Goal: Task Accomplishment & Management: Use online tool/utility

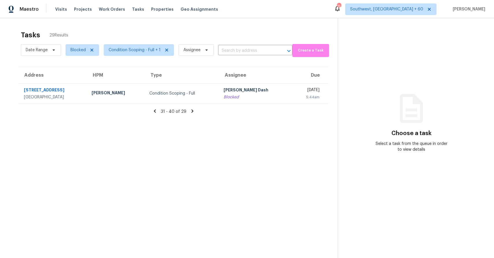
scroll to position [18, 0]
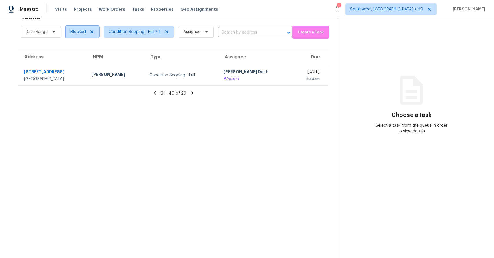
click at [86, 33] on span "Blocked" at bounding box center [82, 32] width 33 height 12
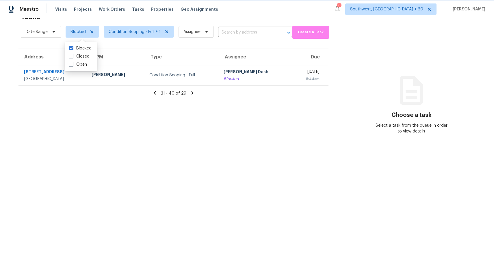
click at [90, 32] on icon at bounding box center [91, 31] width 5 height 5
checkbox input "false"
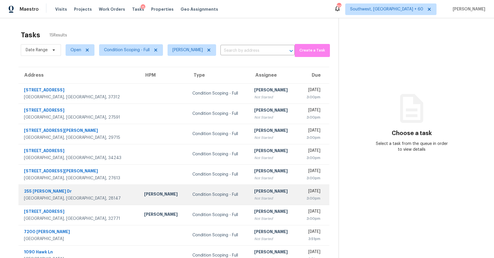
scroll to position [43, 0]
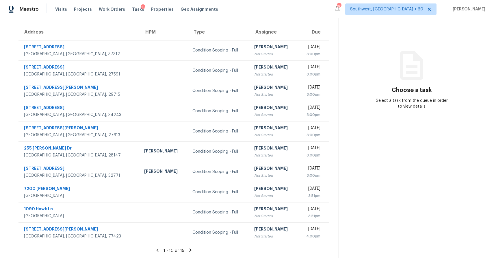
click at [189, 248] on icon at bounding box center [190, 249] width 2 height 3
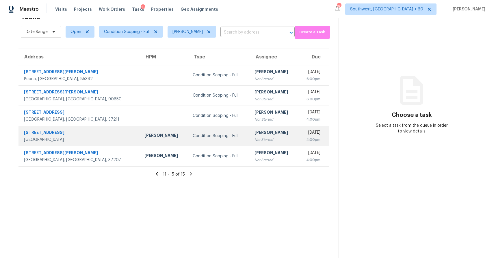
click at [207, 127] on td "Condition Scoping - Full" at bounding box center [219, 136] width 62 height 20
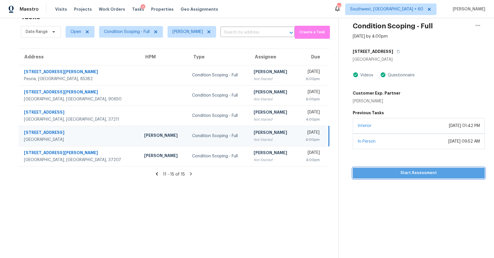
click at [405, 173] on span "Start Assessment" at bounding box center [418, 172] width 123 height 7
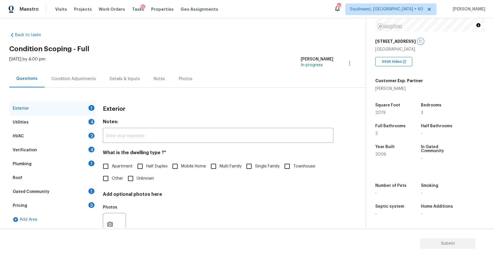
click at [420, 40] on icon "button" at bounding box center [420, 41] width 3 height 3
click at [82, 76] on div "Condition Adjustments" at bounding box center [73, 79] width 44 height 6
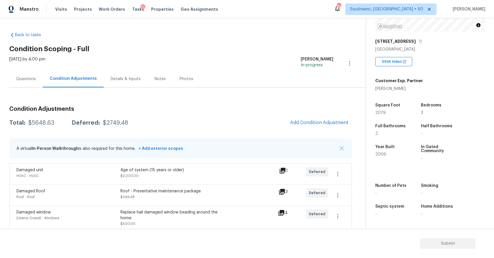
click at [339, 152] on div "A virtual In-Person Walkthrough is also required for this home. + Add exterior …" at bounding box center [180, 148] width 342 height 20
click at [339, 149] on button "button" at bounding box center [342, 148] width 6 height 6
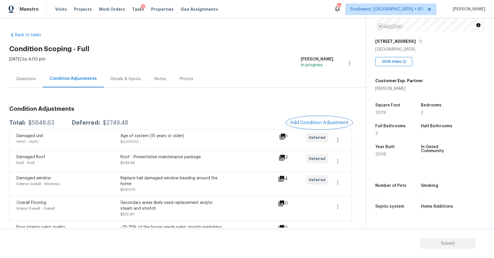
click at [337, 123] on span "Add Condition Adjustment" at bounding box center [319, 122] width 58 height 5
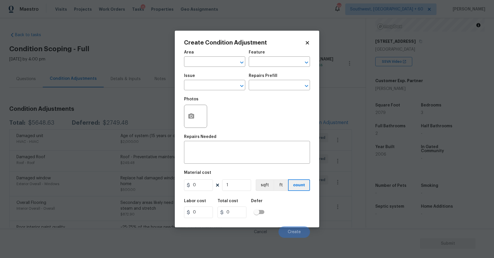
click at [212, 79] on div "Issue" at bounding box center [214, 78] width 61 height 8
click at [214, 86] on input "text" at bounding box center [206, 85] width 45 height 9
click at [220, 113] on li "Landscape Package" at bounding box center [214, 113] width 61 height 10
type input "Landscape Package"
click at [268, 90] on input "text" at bounding box center [271, 85] width 45 height 9
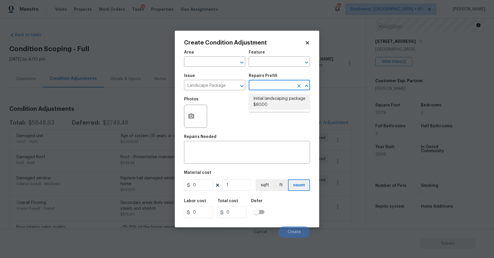
click at [280, 94] on li "Initial landscaping package $60.00" at bounding box center [279, 102] width 61 height 16
type input "Home Readiness Packages"
type textarea "Mowing of grass up to 6" in height. Mow, edge along driveways & sidewalks, trim…"
type input "60"
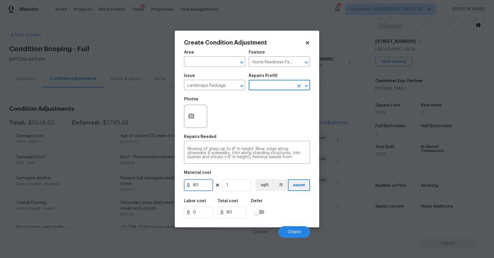
click at [210, 185] on input "60" at bounding box center [198, 185] width 29 height 12
type input "300"
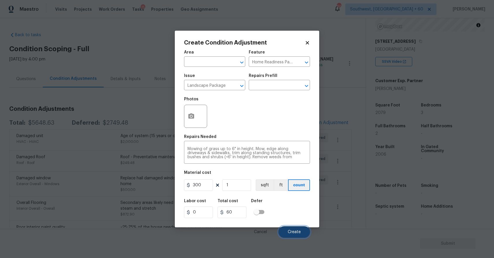
type input "300"
click at [296, 230] on span "Create" at bounding box center [294, 232] width 13 height 4
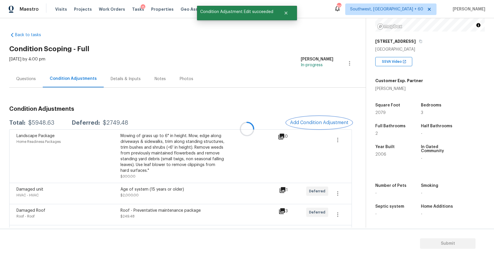
click at [327, 125] on span "Add Condition Adjustment" at bounding box center [319, 122] width 58 height 5
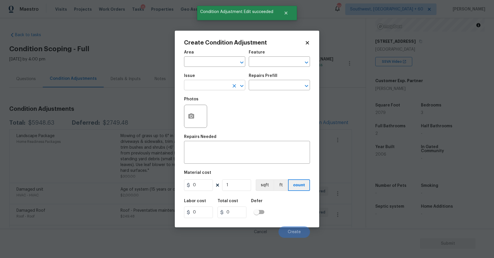
click at [214, 86] on input "text" at bounding box center [206, 85] width 45 height 9
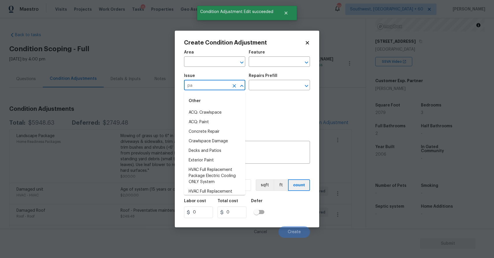
type input "p"
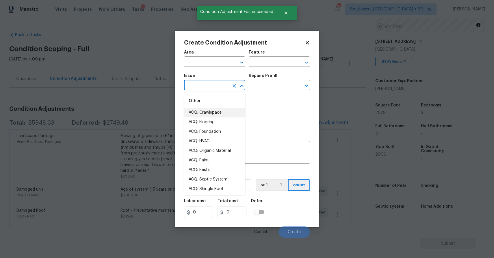
click at [151, 105] on body "Maestro Visits Projects Work Orders Tasks 15 Properties Geo Assignments 863 Sou…" at bounding box center [247, 129] width 494 height 258
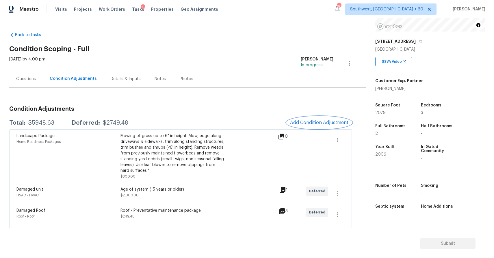
click at [312, 123] on span "Add Condition Adjustment" at bounding box center [319, 122] width 58 height 5
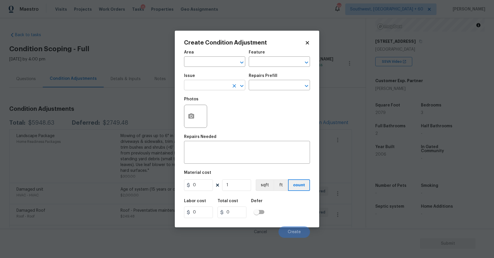
click at [220, 82] on input "text" at bounding box center [206, 85] width 45 height 9
click at [214, 109] on li "Pressure Washing" at bounding box center [214, 113] width 61 height 10
type input "Pressure Washing"
click at [284, 84] on input "text" at bounding box center [271, 85] width 45 height 9
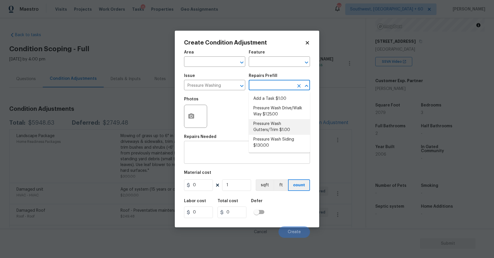
click at [212, 161] on div "x ​" at bounding box center [247, 152] width 126 height 21
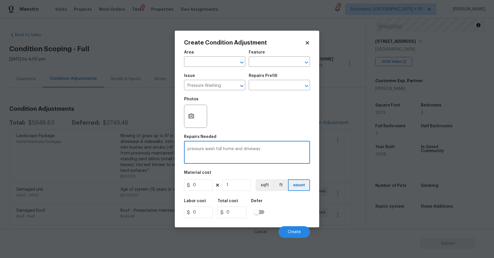
type textarea "pressure wash full home and driveway"
click at [205, 185] on input "0" at bounding box center [198, 185] width 29 height 12
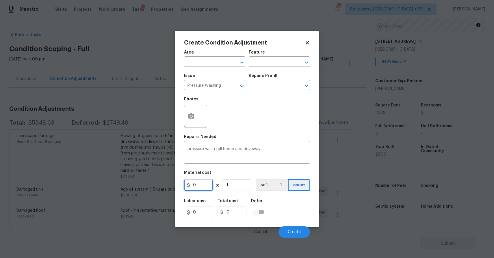
click at [205, 185] on input "0" at bounding box center [198, 185] width 29 height 12
click at [205, 185] on input "3" at bounding box center [198, 185] width 29 height 12
type input "300"
click at [296, 233] on span "Create" at bounding box center [294, 232] width 13 height 4
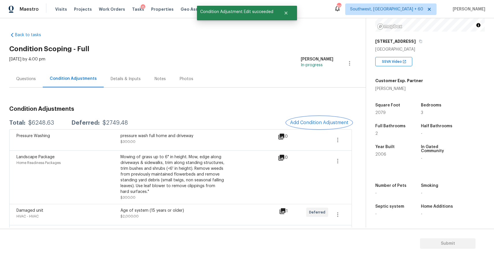
scroll to position [53, 0]
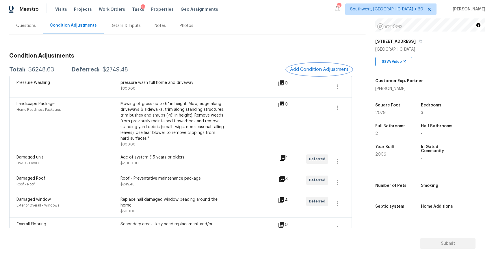
click at [325, 70] on span "Add Condition Adjustment" at bounding box center [319, 69] width 58 height 5
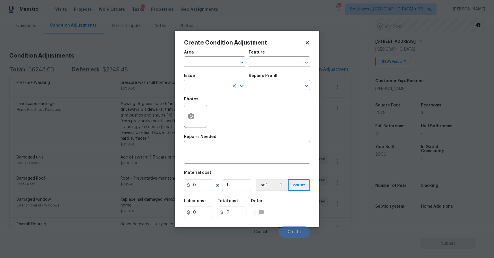
click at [212, 82] on input "text" at bounding box center [206, 85] width 45 height 9
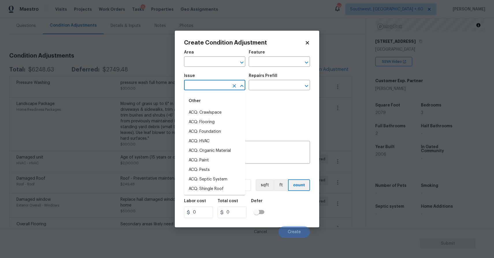
click at [212, 82] on input "text" at bounding box center [206, 85] width 45 height 9
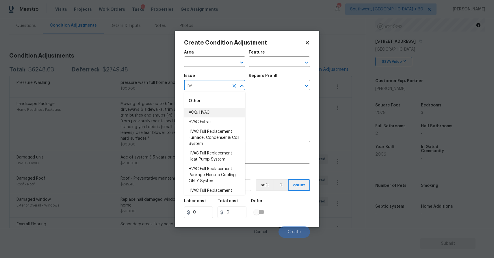
click at [191, 114] on li "ACQ: HVAC" at bounding box center [214, 113] width 61 height 10
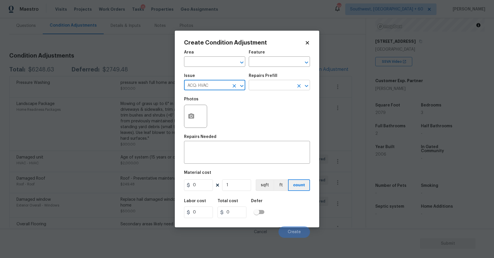
type input "ACQ: HVAC"
click at [278, 83] on input "text" at bounding box center [271, 85] width 45 height 9
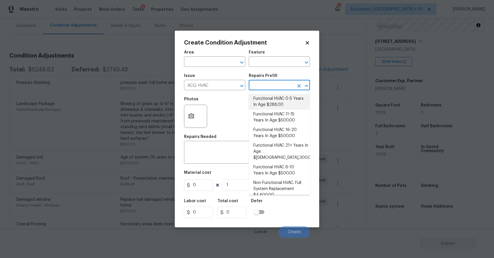
click at [295, 104] on li "Functional HVAC 0-5 Years In Age $288.00" at bounding box center [279, 102] width 61 height 16
type input "Acquisition"
type textarea "Acquisition Scope: Functional HVAC 0-5 years"
type input "288"
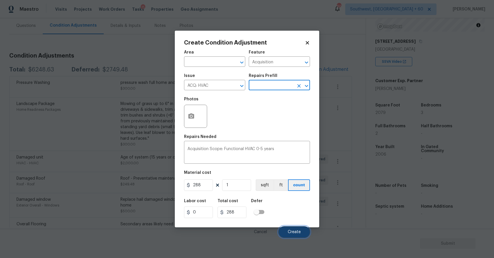
click at [297, 229] on button "Create" at bounding box center [293, 232] width 31 height 12
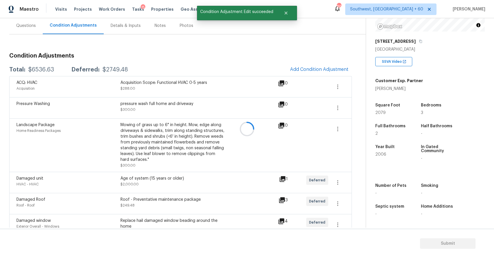
click at [328, 66] on div at bounding box center [247, 129] width 494 height 258
click at [316, 71] on span "Add Condition Adjustment" at bounding box center [319, 69] width 58 height 5
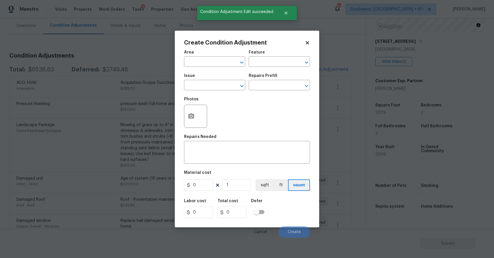
click at [225, 91] on span "Issue ​" at bounding box center [214, 81] width 61 height 23
click at [223, 85] on input "text" at bounding box center [206, 85] width 45 height 9
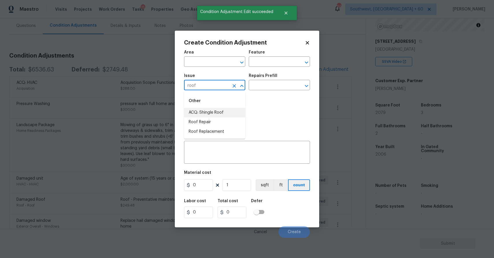
click at [238, 111] on li "ACQ: Shingle Roof" at bounding box center [214, 113] width 61 height 10
type input "ACQ: Shingle Roof"
click at [258, 89] on input "text" at bounding box center [271, 85] width 45 height 9
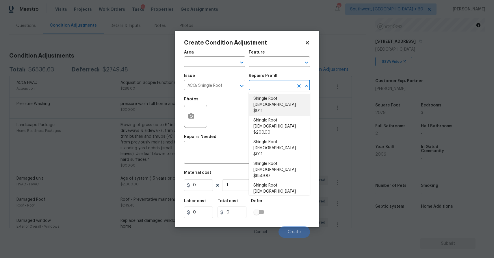
click at [281, 104] on li "Shingle Roof 0-10 Years Old $0.11" at bounding box center [279, 105] width 61 height 22
type input "Acquisition"
type textarea "Acquisition Scope: Shingle Roof 0-10 years in age maintenance."
type input "0.11"
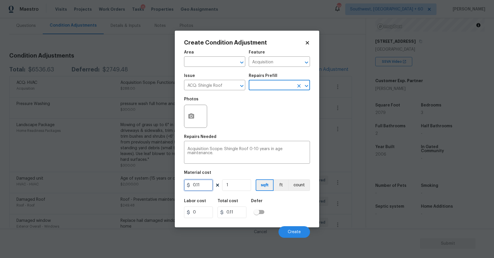
click at [200, 185] on input "0.11" at bounding box center [198, 185] width 29 height 12
type input "0.29"
click at [234, 184] on input "1" at bounding box center [236, 185] width 29 height 12
type input "0"
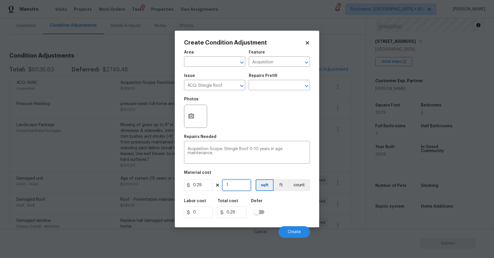
type input "0"
type input "2"
type input "0.58"
type input "20"
type input "5.799999999999999"
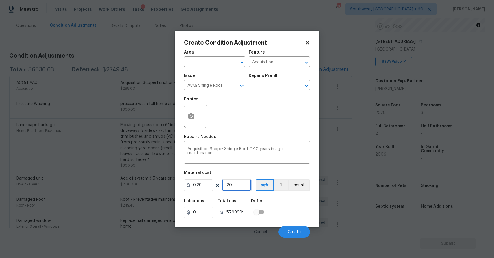
type input "207"
type input "60.029999999999994"
type input "2079"
type input "602.91"
type input "2079"
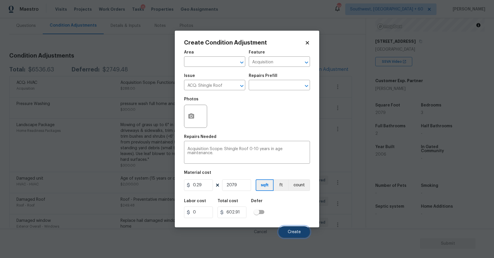
click at [296, 237] on button "Create" at bounding box center [293, 232] width 31 height 12
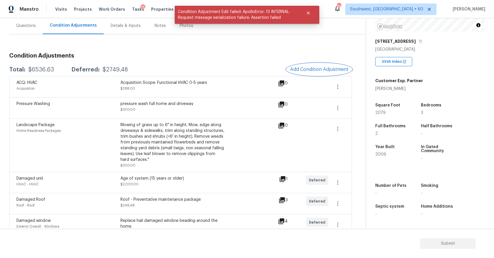
click at [326, 68] on span "Add Condition Adjustment" at bounding box center [319, 69] width 58 height 5
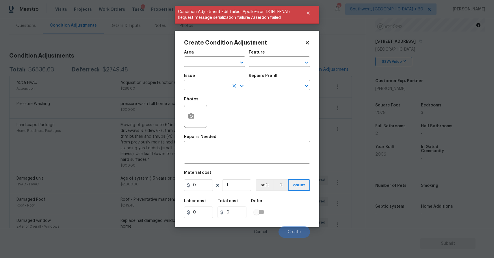
click at [218, 90] on input "text" at bounding box center [206, 85] width 45 height 9
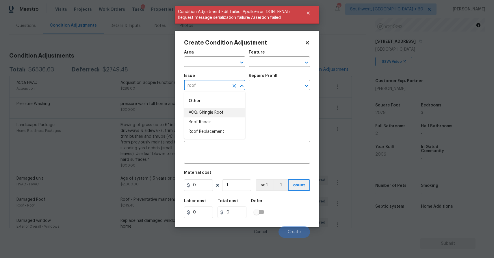
click at [219, 115] on li "ACQ: Shingle Roof" at bounding box center [214, 113] width 61 height 10
type input "ACQ: Shingle Roof"
click at [254, 87] on input "text" at bounding box center [271, 85] width 45 height 9
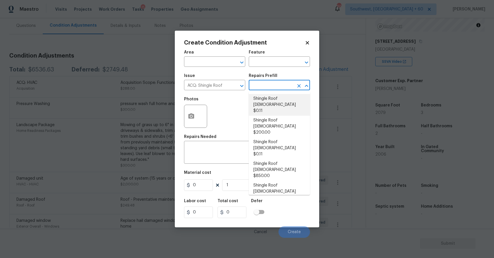
click at [296, 102] on li "Shingle Roof 0-10 Years Old $0.11" at bounding box center [279, 105] width 61 height 22
type input "Acquisition"
type textarea "Acquisition Scope: Shingle Roof 0-10 years in age maintenance."
type input "0.11"
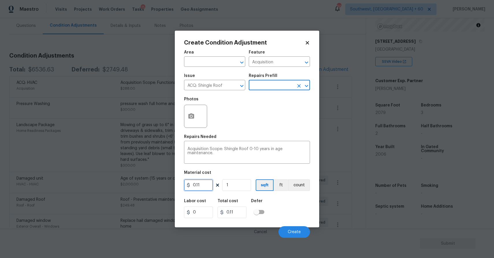
click at [202, 186] on input "0.11" at bounding box center [198, 185] width 29 height 12
type input "0.29"
click at [235, 180] on input "1" at bounding box center [236, 185] width 29 height 12
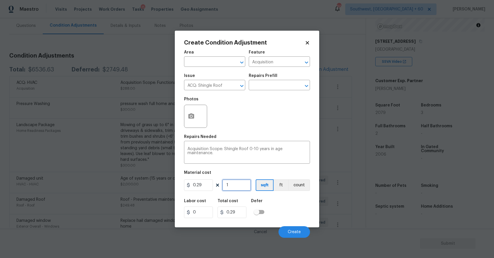
click at [235, 180] on input "1" at bounding box center [236, 185] width 29 height 12
click at [237, 181] on input "1" at bounding box center [236, 185] width 29 height 12
type input "2"
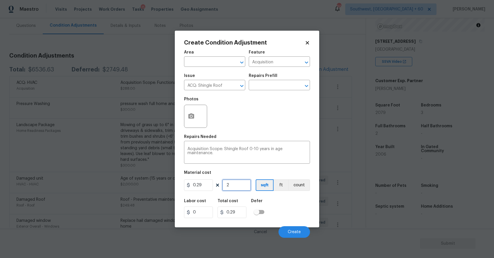
type input "0.58"
type input "20"
type input "5.799999999999999"
type input "207"
type input "60.029999999999994"
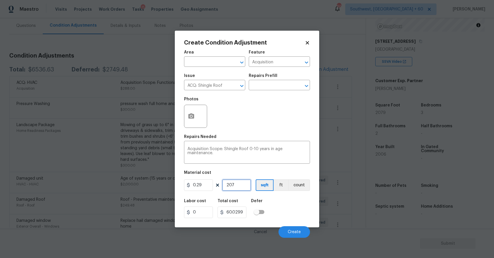
type input "2079"
type input "602.91"
type input "2079"
click at [208, 187] on input "0.29" at bounding box center [198, 185] width 29 height 12
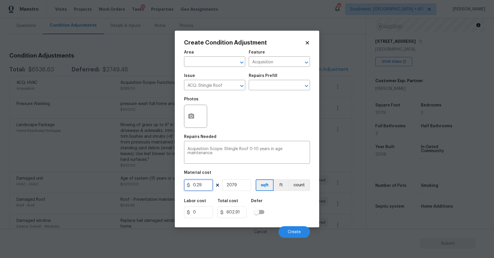
click at [208, 187] on input "0.29" at bounding box center [198, 185] width 29 height 12
type input "603"
type input "1253637"
click at [245, 184] on input "2079" at bounding box center [236, 185] width 29 height 12
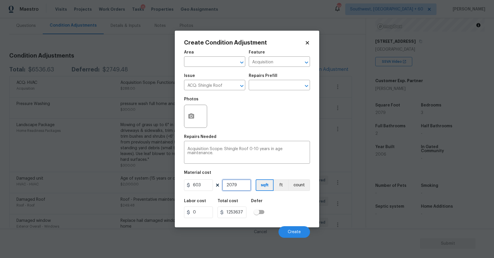
click at [245, 184] on input "2079" at bounding box center [236, 185] width 29 height 12
type input "1"
type input "603"
type input "1"
click at [298, 232] on span "Create" at bounding box center [294, 232] width 13 height 4
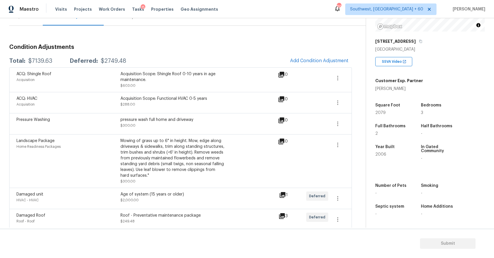
scroll to position [0, 0]
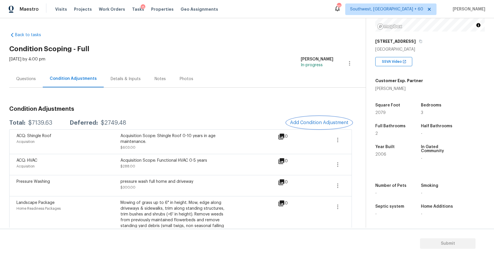
click at [325, 121] on span "Add Condition Adjustment" at bounding box center [319, 122] width 58 height 5
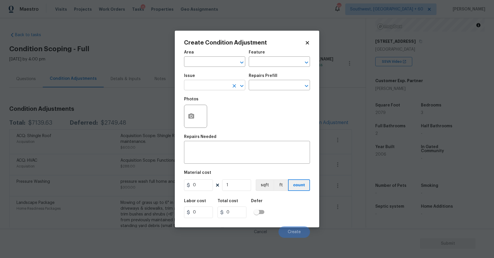
click at [211, 86] on input "text" at bounding box center [206, 85] width 45 height 9
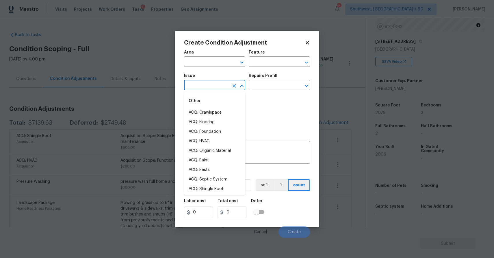
click at [211, 86] on input "text" at bounding box center [206, 85] width 45 height 9
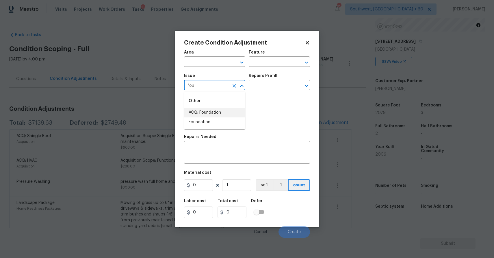
click at [228, 108] on li "ACQ: Foundation" at bounding box center [214, 113] width 61 height 10
type input "ACQ: Foundation"
click at [272, 80] on div "Repairs Prefill" at bounding box center [279, 78] width 61 height 8
click at [280, 86] on input "text" at bounding box center [271, 85] width 45 height 9
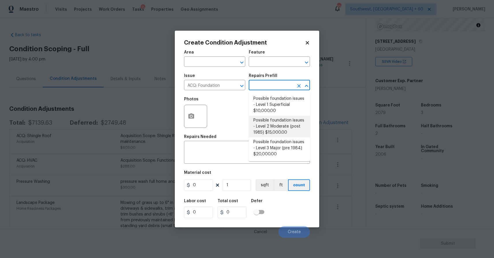
click at [290, 130] on li "Possible foundation issues - Level 2 Moderate (post 1985) $15,000.00" at bounding box center [279, 126] width 61 height 22
type input "Acquisition"
type textarea "Possible foundation issues - Level 2 Moderate: Disclaimer: This is NOT a techni…"
type input "15000"
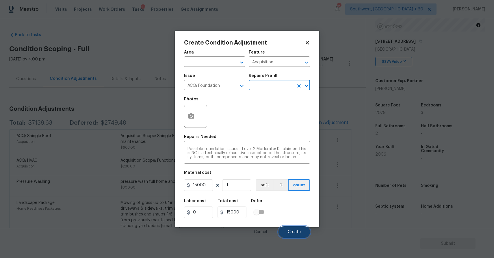
click at [296, 229] on button "Create" at bounding box center [293, 232] width 31 height 12
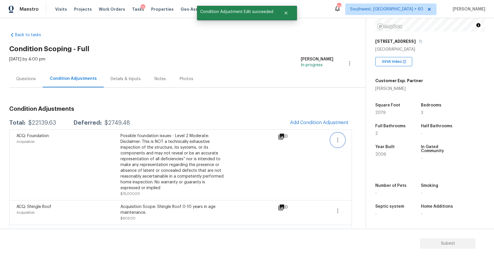
click at [339, 138] on icon "button" at bounding box center [337, 139] width 7 height 7
click at [361, 136] on div "Edit" at bounding box center [370, 139] width 45 height 6
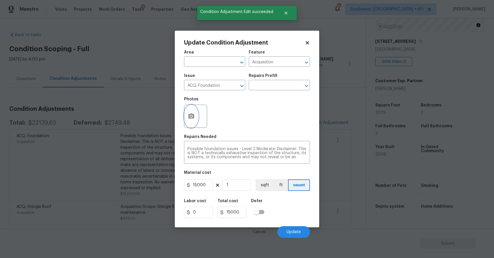
click at [195, 115] on button "button" at bounding box center [191, 116] width 14 height 23
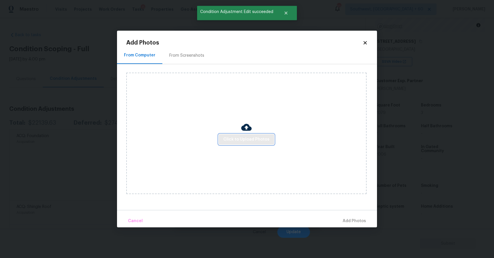
click at [243, 135] on button "Click to Upload Photos" at bounding box center [246, 139] width 55 height 11
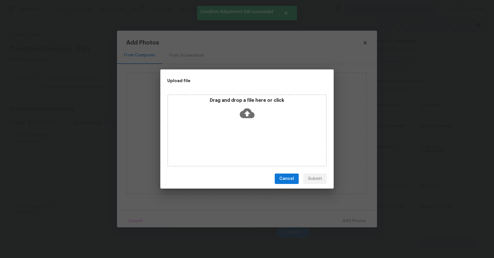
click at [240, 128] on div "Drag and drop a file here or click" at bounding box center [246, 130] width 159 height 72
